Goal: Task Accomplishment & Management: Manage account settings

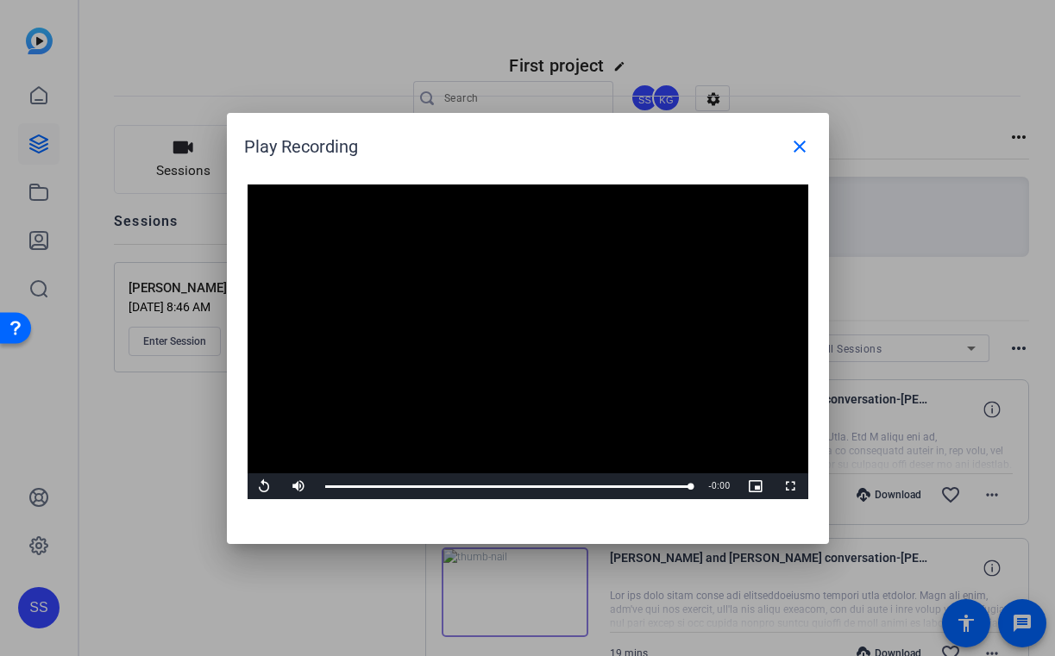
scroll to position [33, 0]
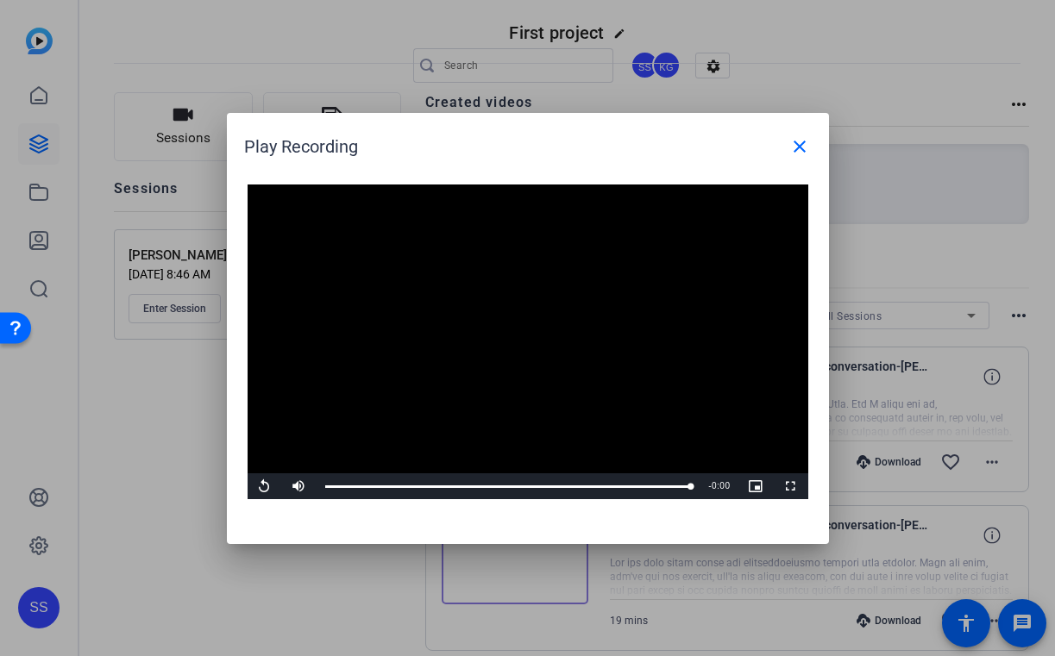
click at [184, 388] on div at bounding box center [527, 328] width 1055 height 656
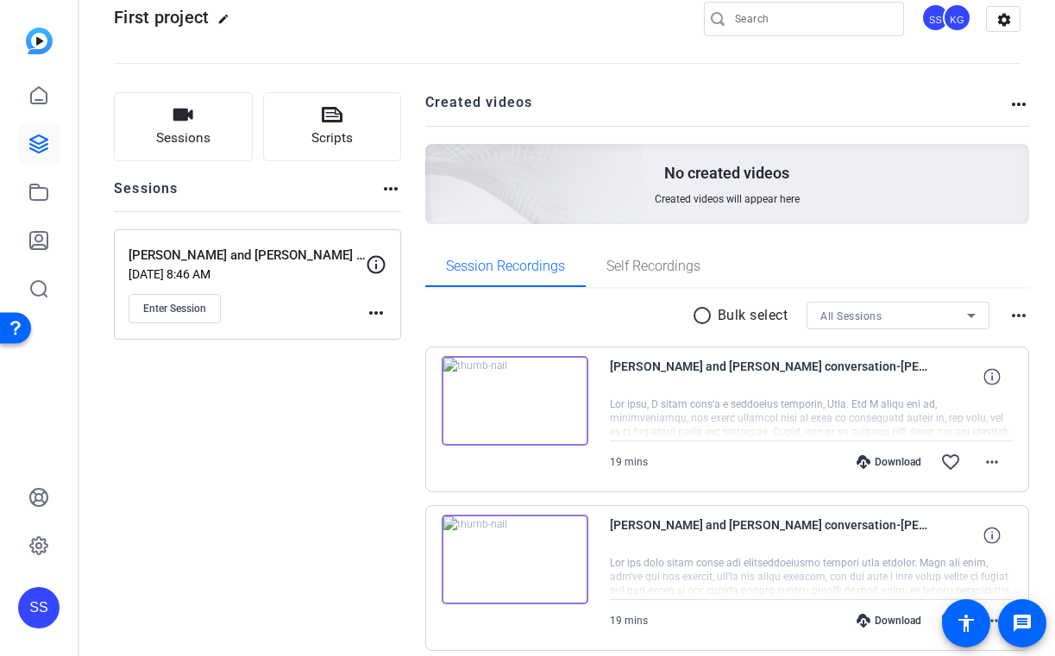
click at [48, 592] on div "SS" at bounding box center [38, 607] width 41 height 41
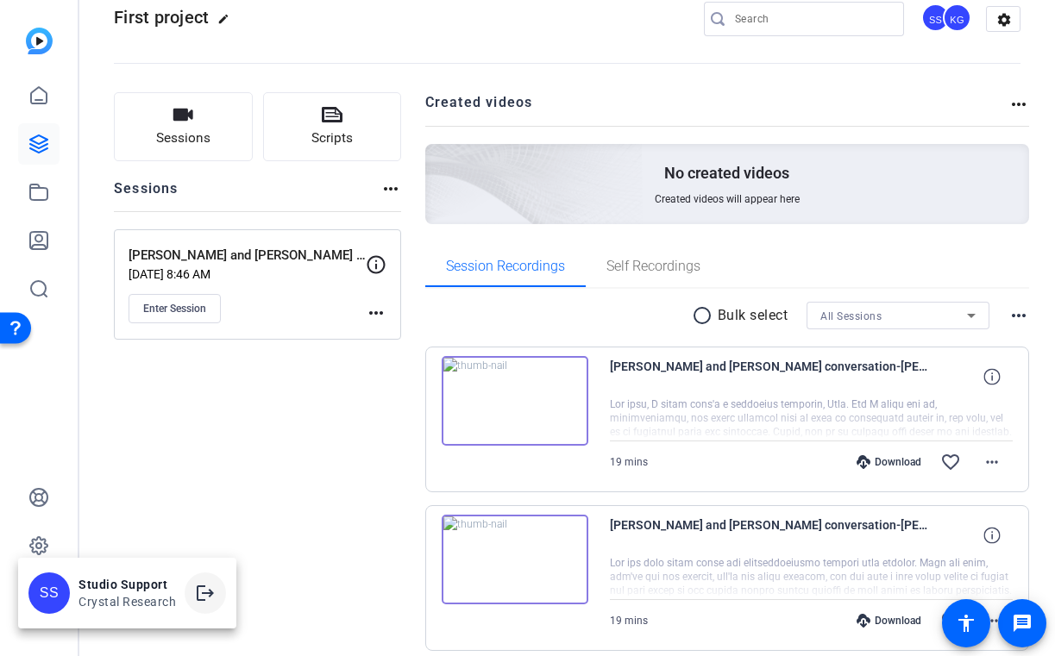
click at [198, 592] on mat-icon "logout" at bounding box center [205, 593] width 21 height 21
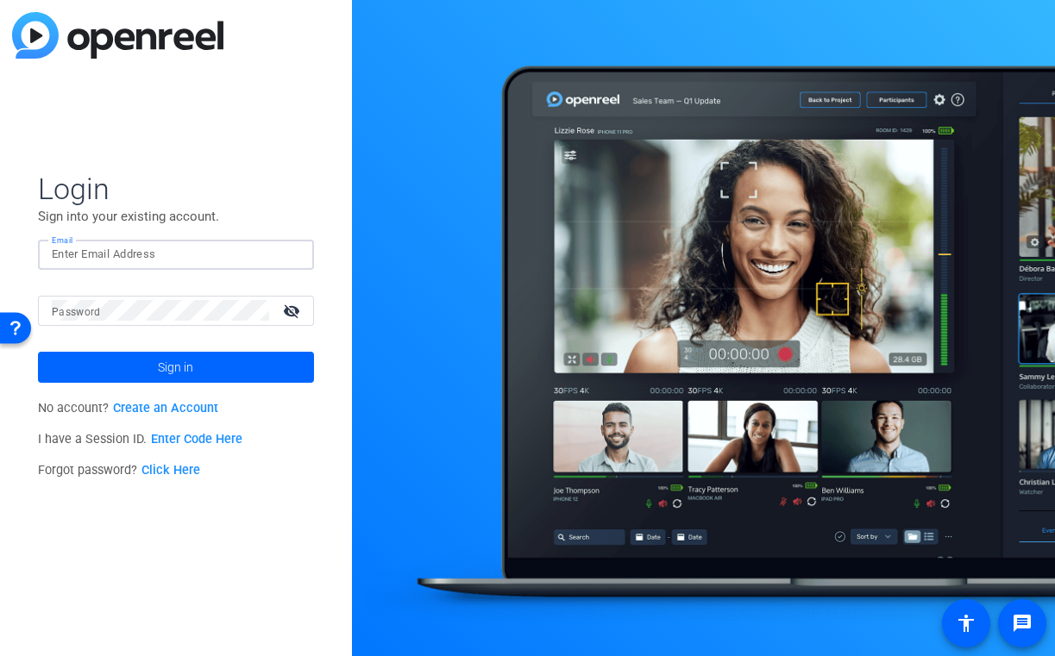
click at [286, 254] on img at bounding box center [285, 254] width 12 height 21
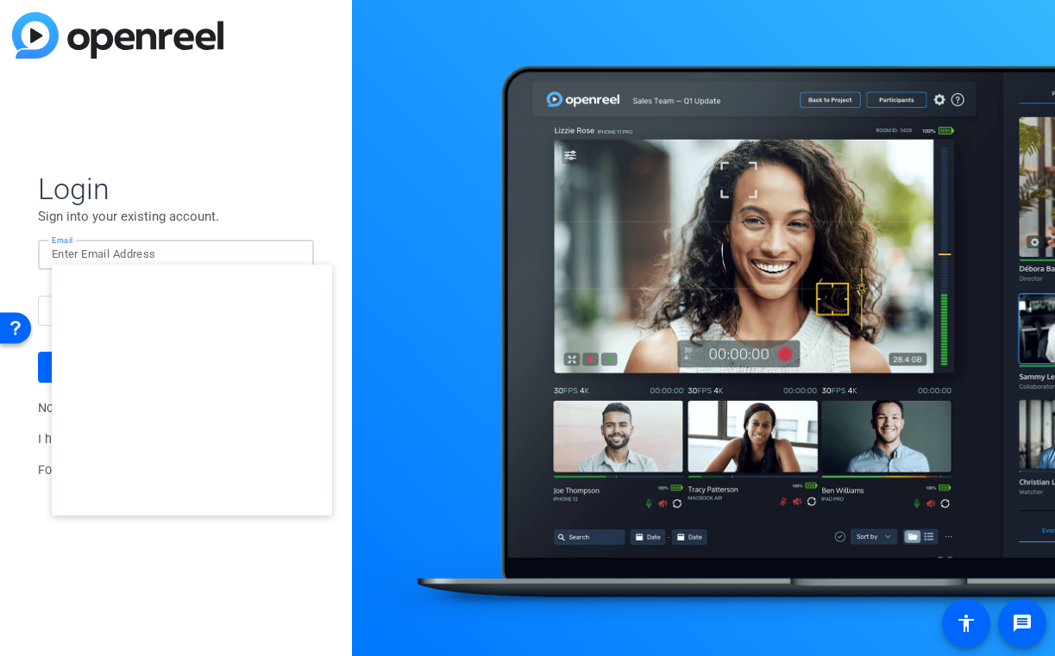
type input "studiosupport+2@openreel.com"
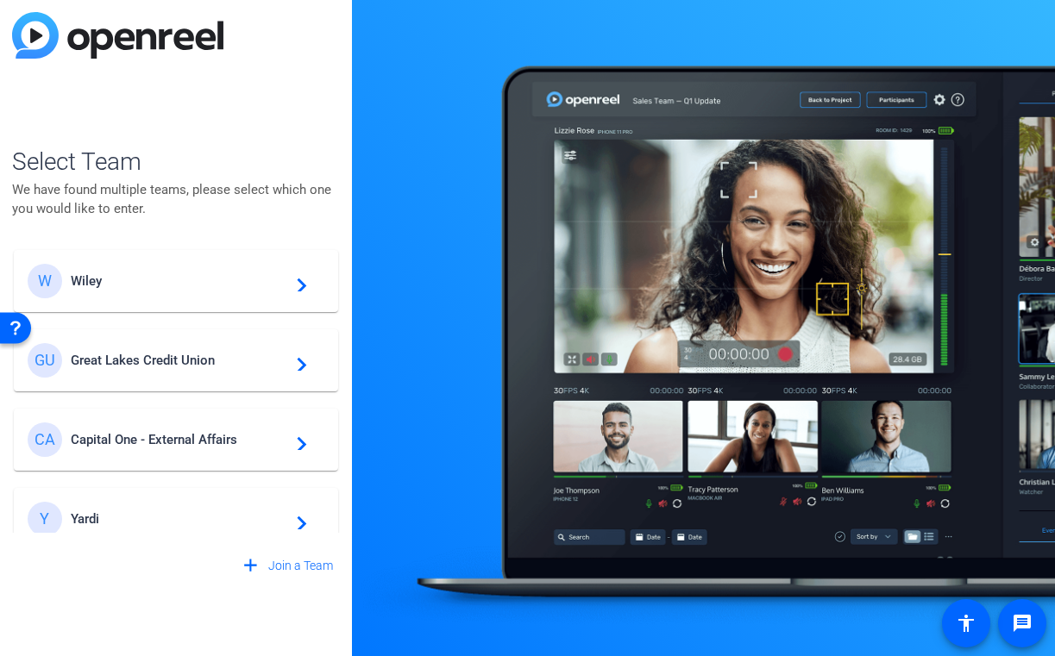
click at [217, 271] on div "W Wiley navigate_next" at bounding box center [176, 281] width 297 height 34
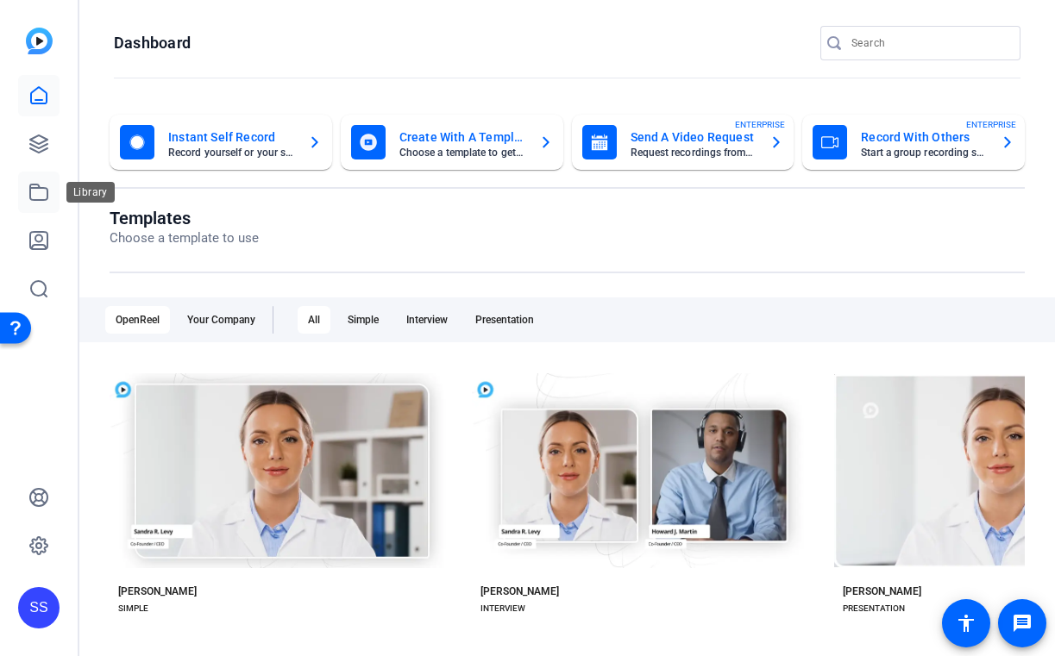
click at [38, 205] on link at bounding box center [38, 192] width 41 height 41
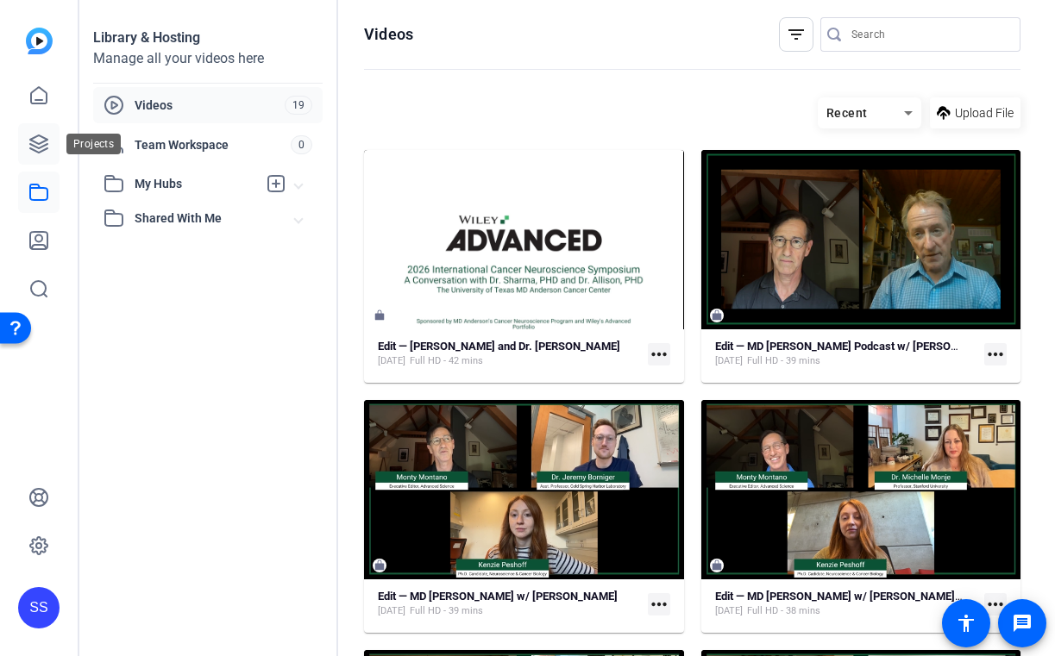
click at [41, 140] on icon at bounding box center [38, 144] width 21 height 21
